Goal: Book appointment/travel/reservation

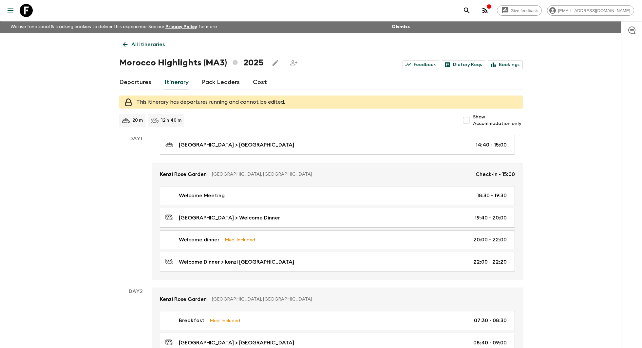
scroll to position [15, 0]
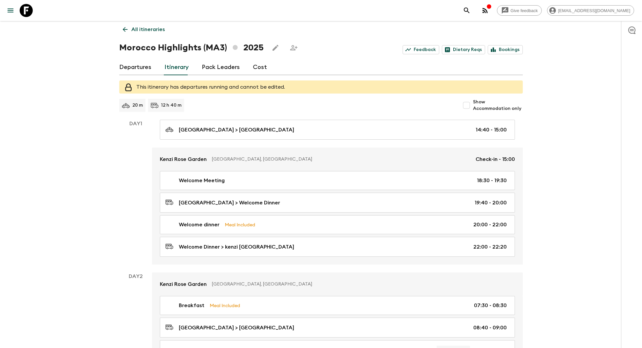
click at [137, 65] on link "Departures" at bounding box center [135, 68] width 32 height 16
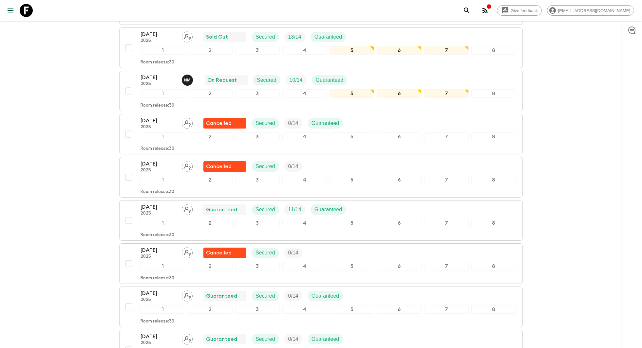
scroll to position [276, 0]
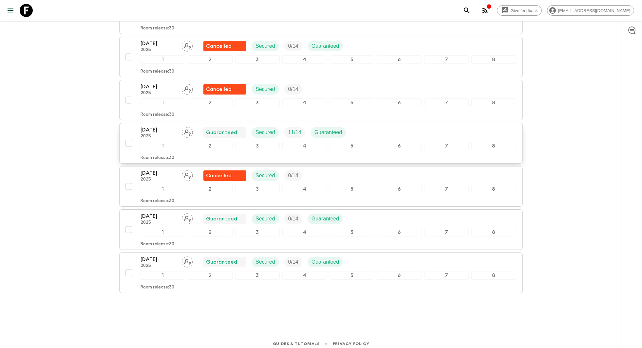
click at [249, 134] on div "[DATE] 2025 Guaranteed Secured 11 / 14 Guaranteed" at bounding box center [245, 132] width 210 height 13
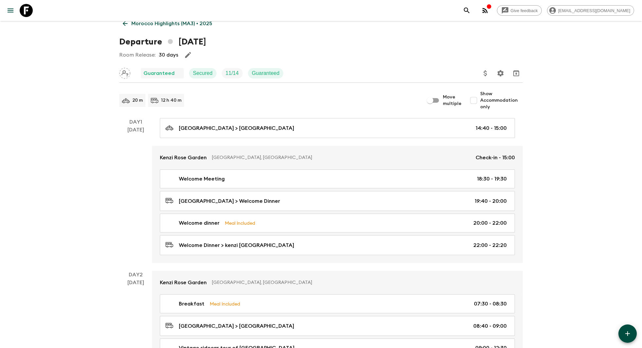
scroll to position [13, 0]
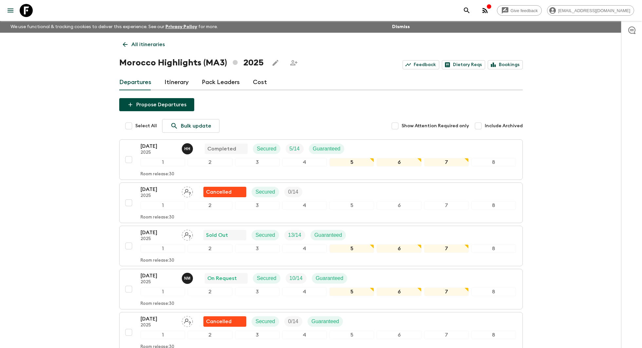
click at [230, 84] on link "Pack Leaders" at bounding box center [221, 83] width 38 height 16
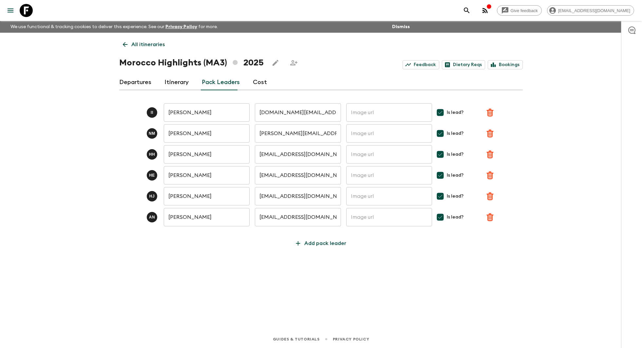
click at [254, 85] on link "Cost" at bounding box center [260, 83] width 14 height 16
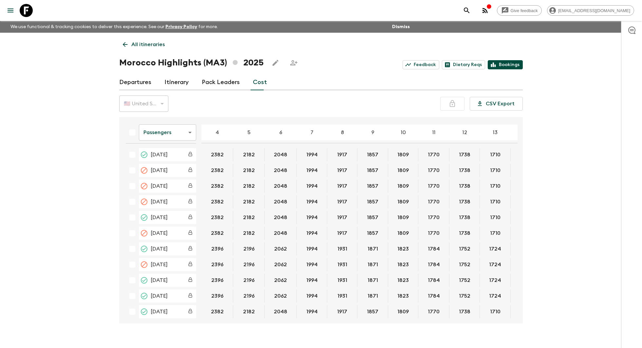
click at [502, 61] on link "Bookings" at bounding box center [504, 64] width 35 height 9
click at [127, 47] on icon at bounding box center [124, 44] width 7 height 7
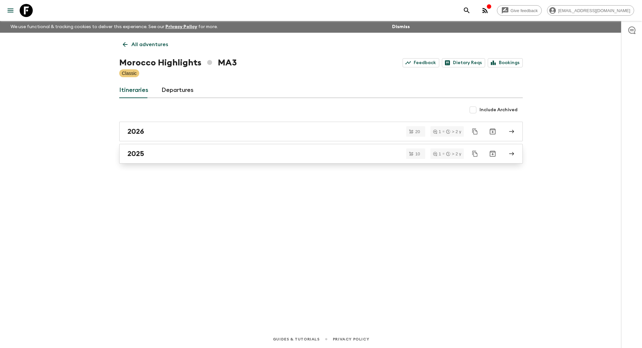
click at [177, 163] on link "2025" at bounding box center [320, 154] width 403 height 20
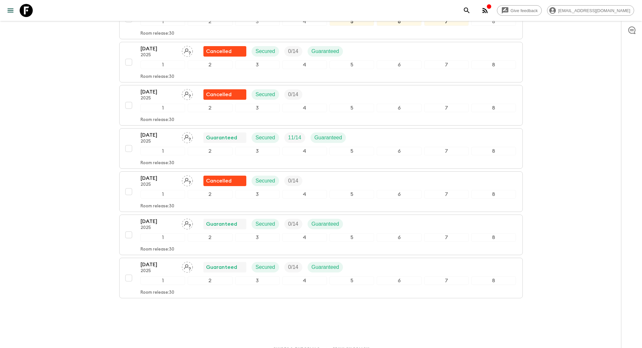
scroll to position [272, 0]
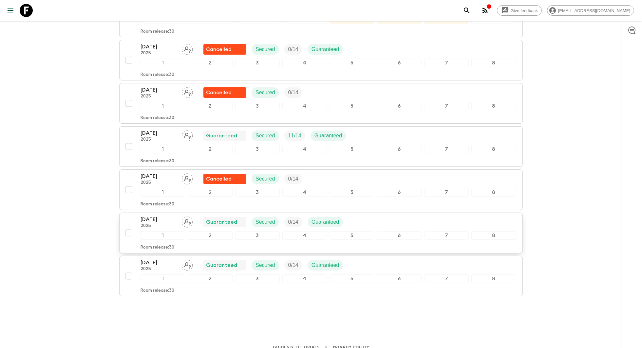
click at [232, 235] on div "1 2 3 4 5 6 7 8" at bounding box center [327, 235] width 375 height 9
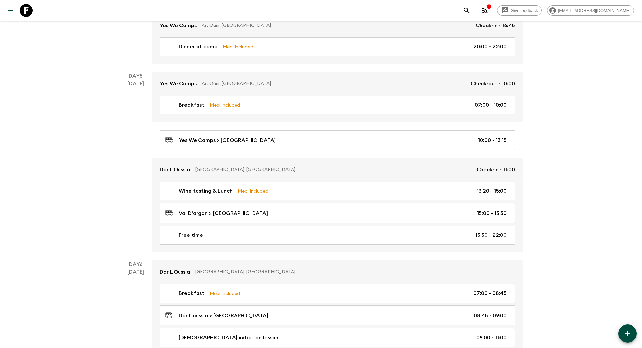
scroll to position [861, 0]
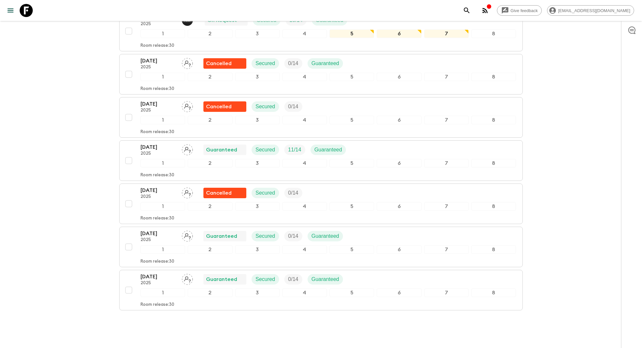
scroll to position [264, 0]
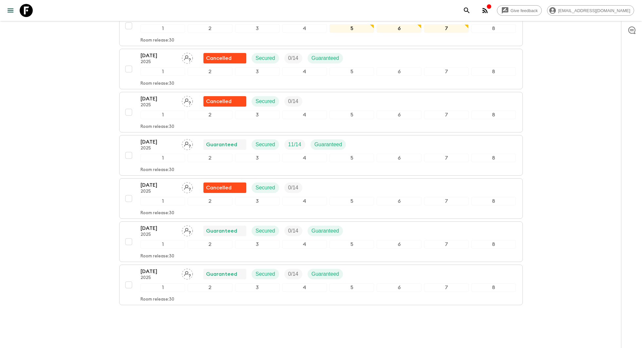
drag, startPoint x: 46, startPoint y: 192, endPoint x: 39, endPoint y: 159, distance: 33.8
click at [39, 160] on div "Give feedback [EMAIL_ADDRESS][DOMAIN_NAME] We use functional & tracking cookies…" at bounding box center [321, 50] width 642 height 629
